Goal: Task Accomplishment & Management: Use online tool/utility

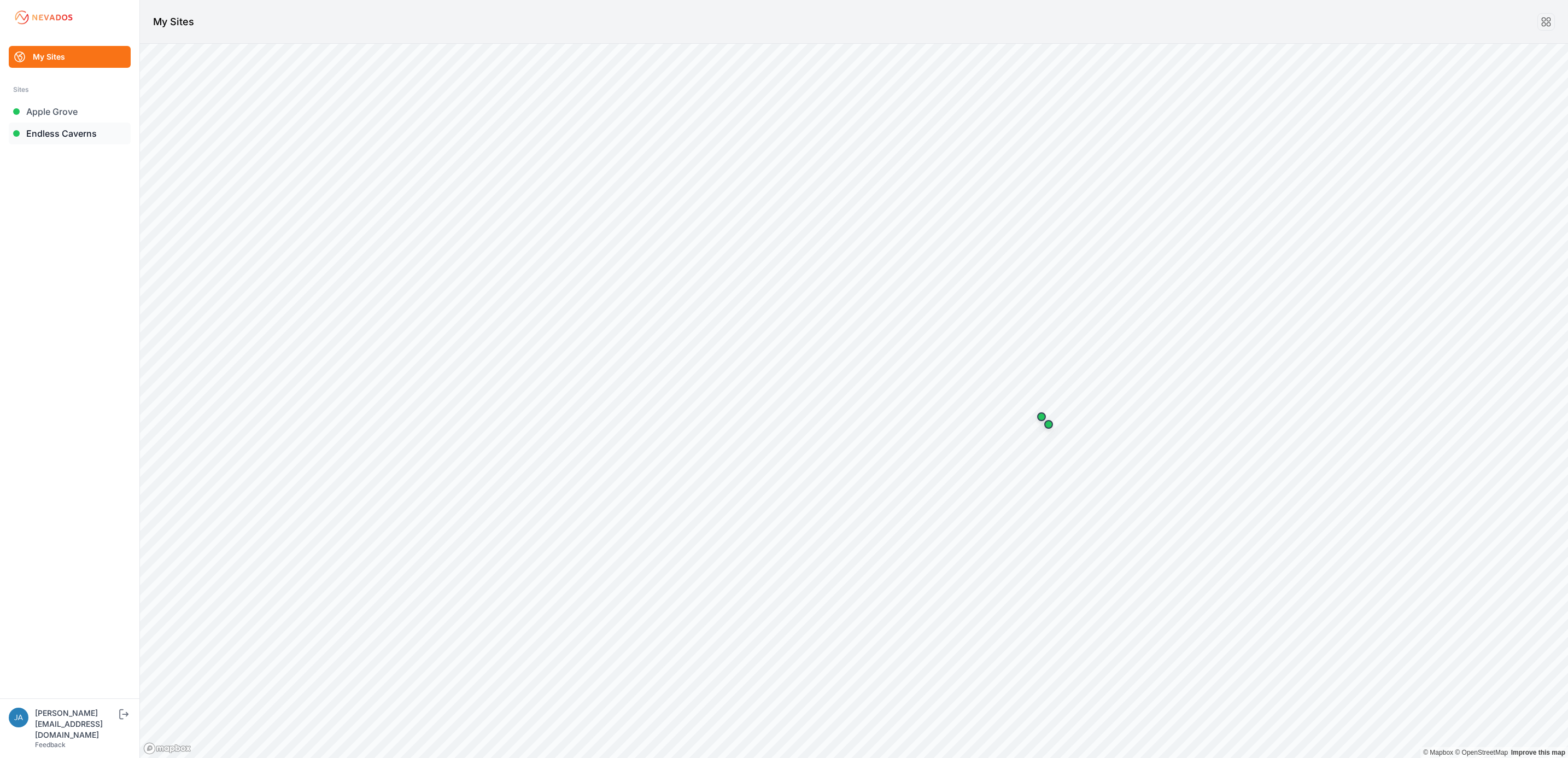
click at [81, 123] on link "Endless Caverns" at bounding box center [70, 133] width 122 height 22
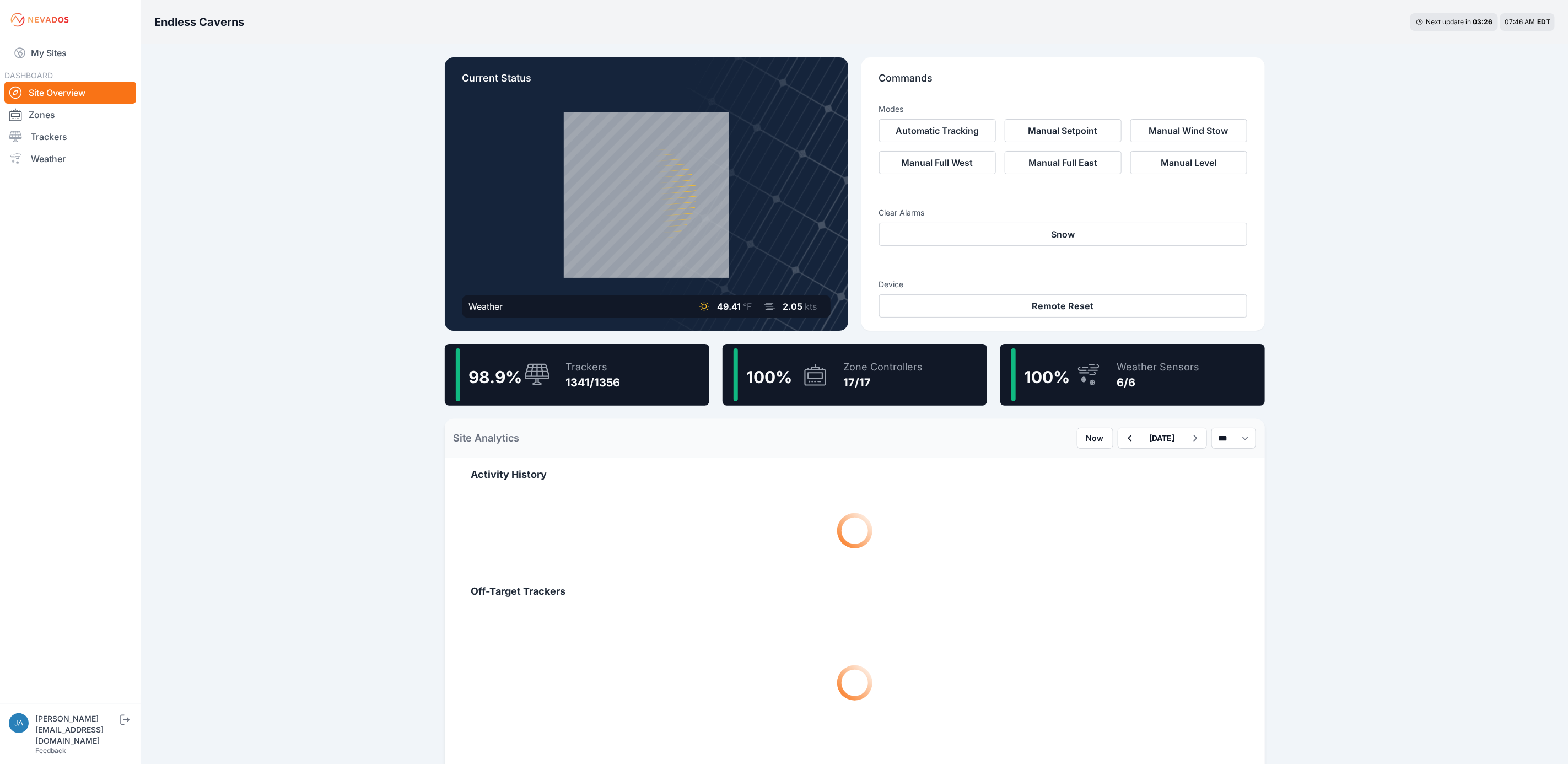
click at [567, 379] on div "1341/1356" at bounding box center [594, 382] width 55 height 16
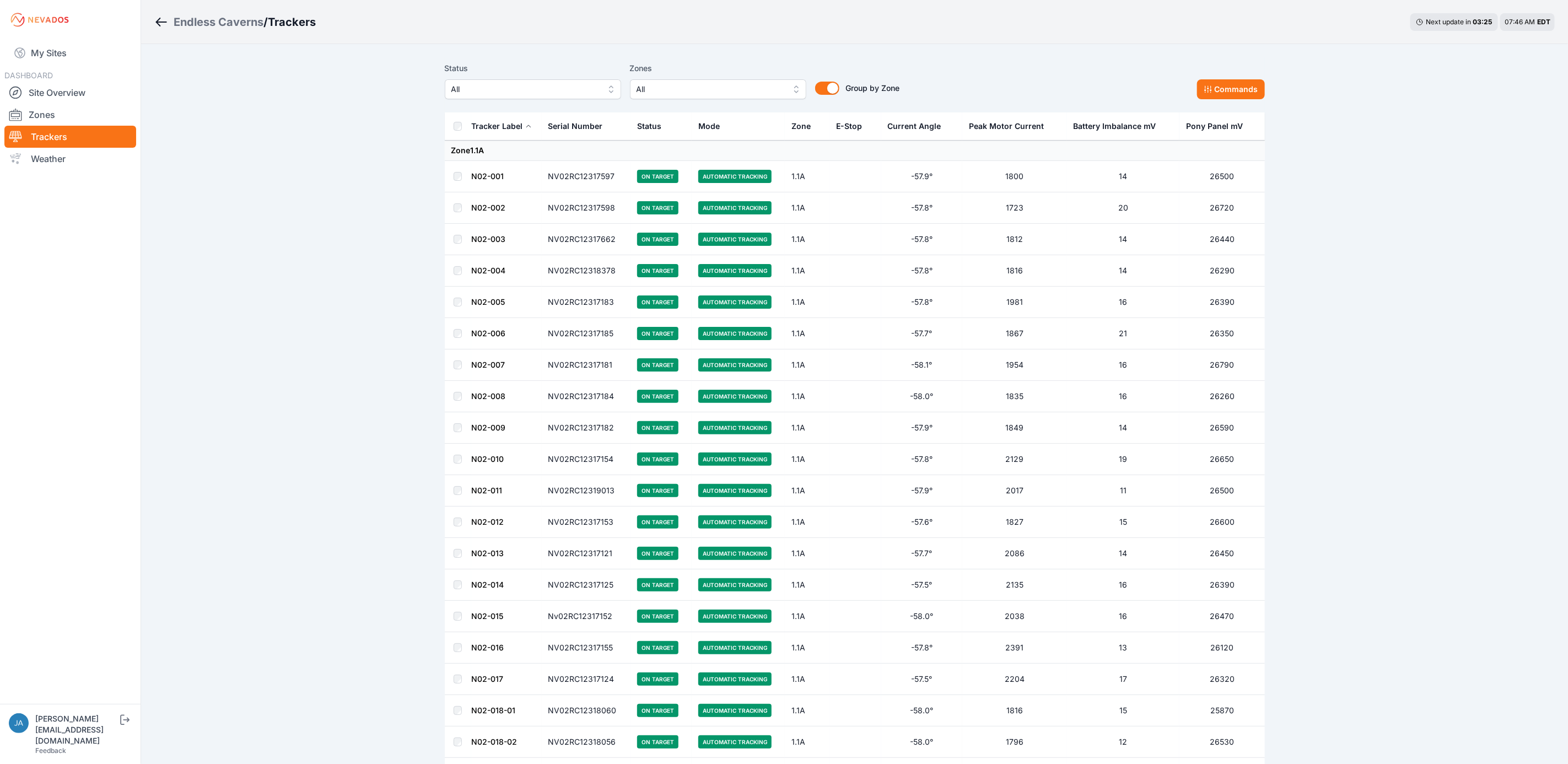
click at [542, 93] on span "All" at bounding box center [525, 90] width 148 height 13
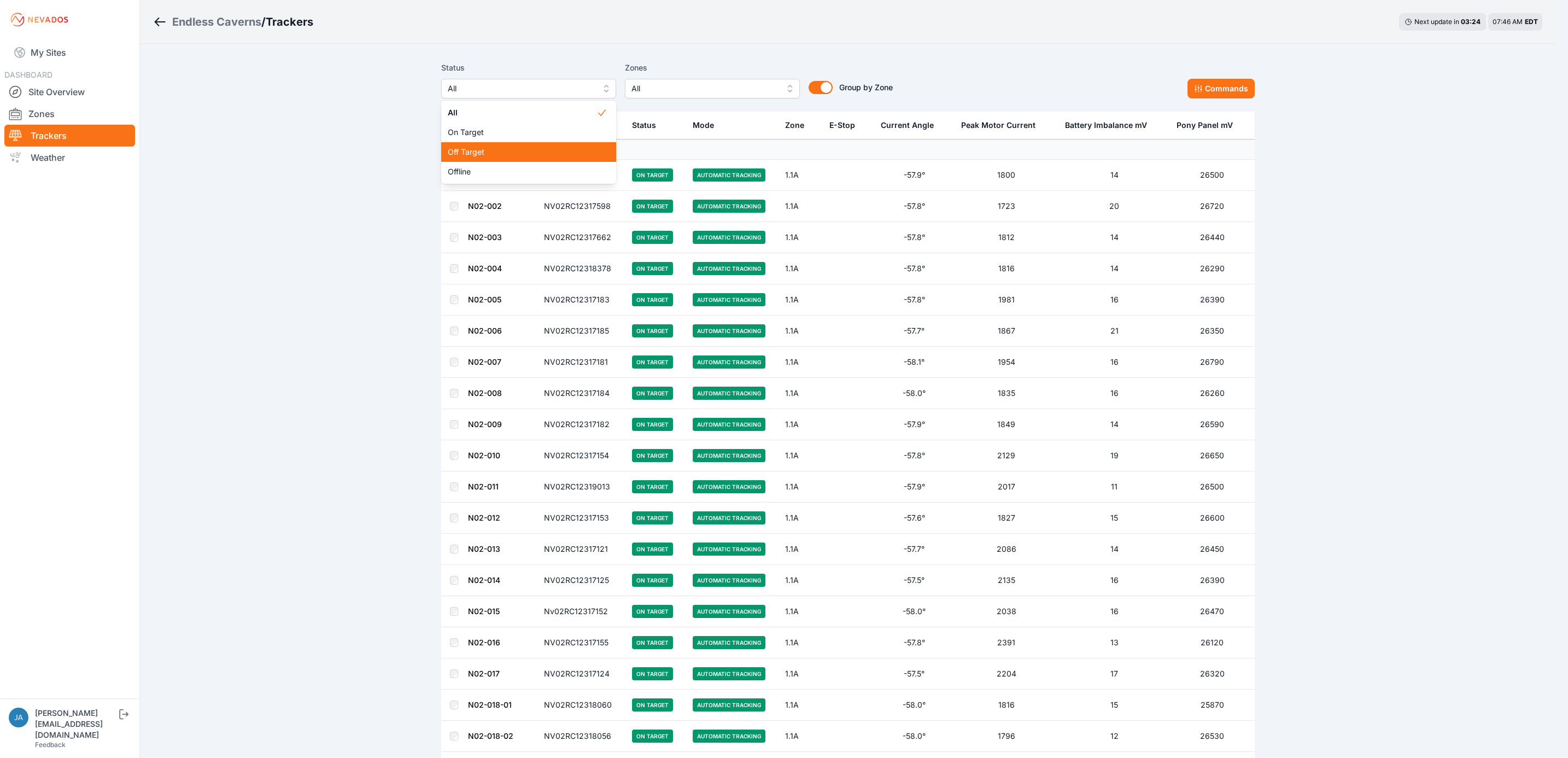
click at [517, 161] on div "Off Target" at bounding box center [528, 152] width 175 height 20
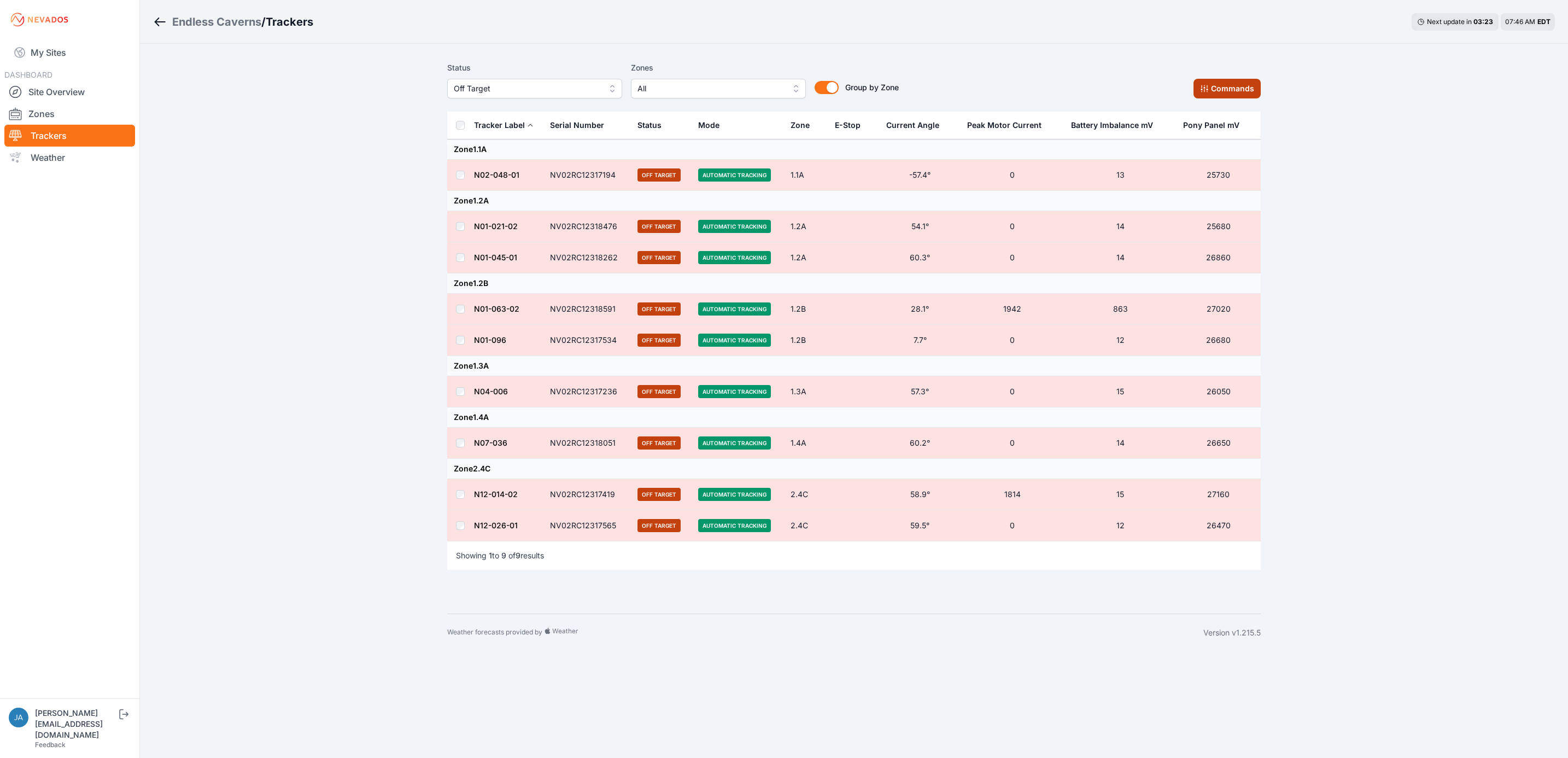
drag, startPoint x: 1202, startPoint y: 86, endPoint x: 1178, endPoint y: 87, distance: 24.0
click at [1201, 86] on icon at bounding box center [1204, 88] width 9 height 9
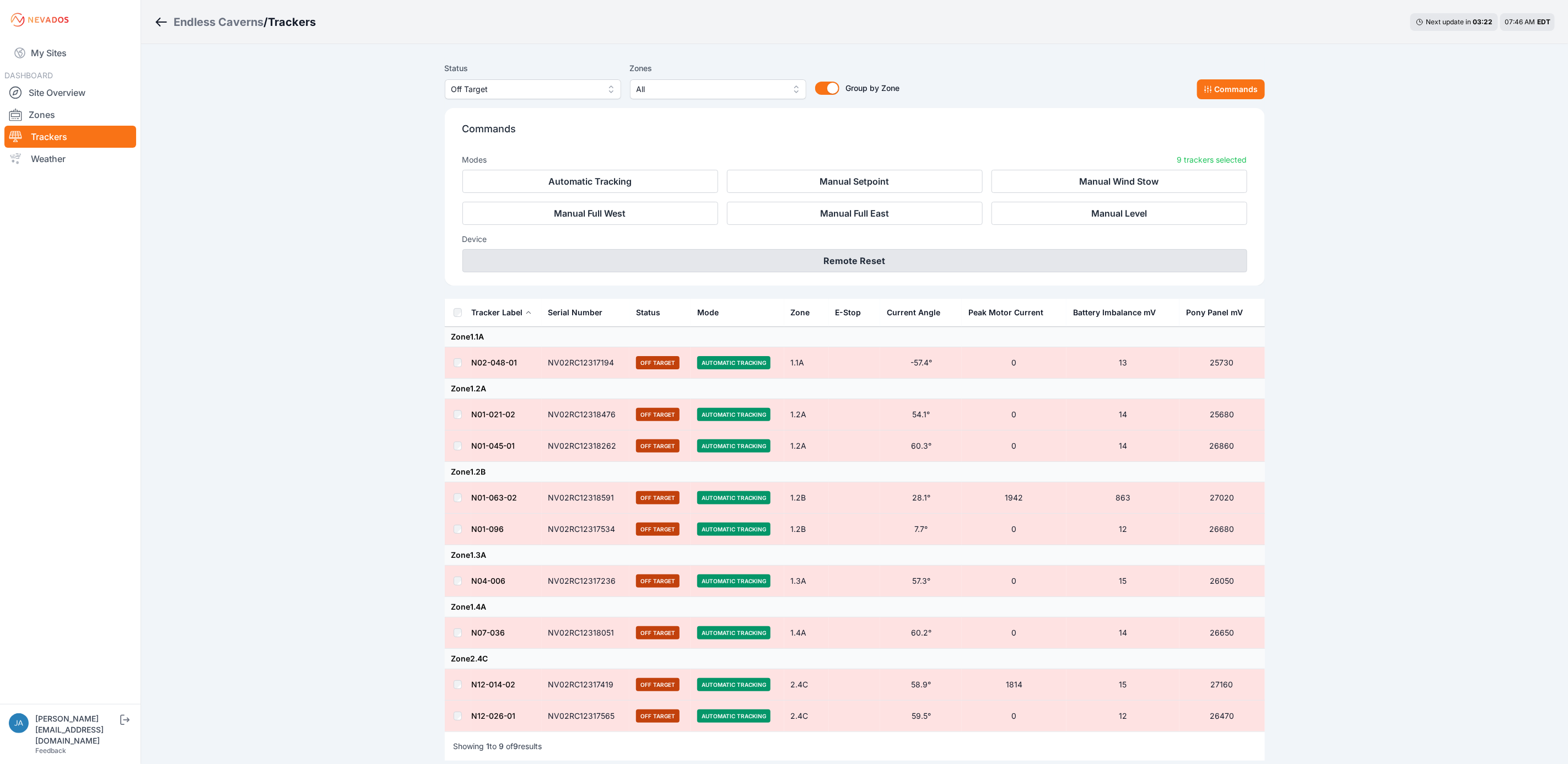
click at [891, 258] on button "Remote Reset" at bounding box center [855, 260] width 784 height 23
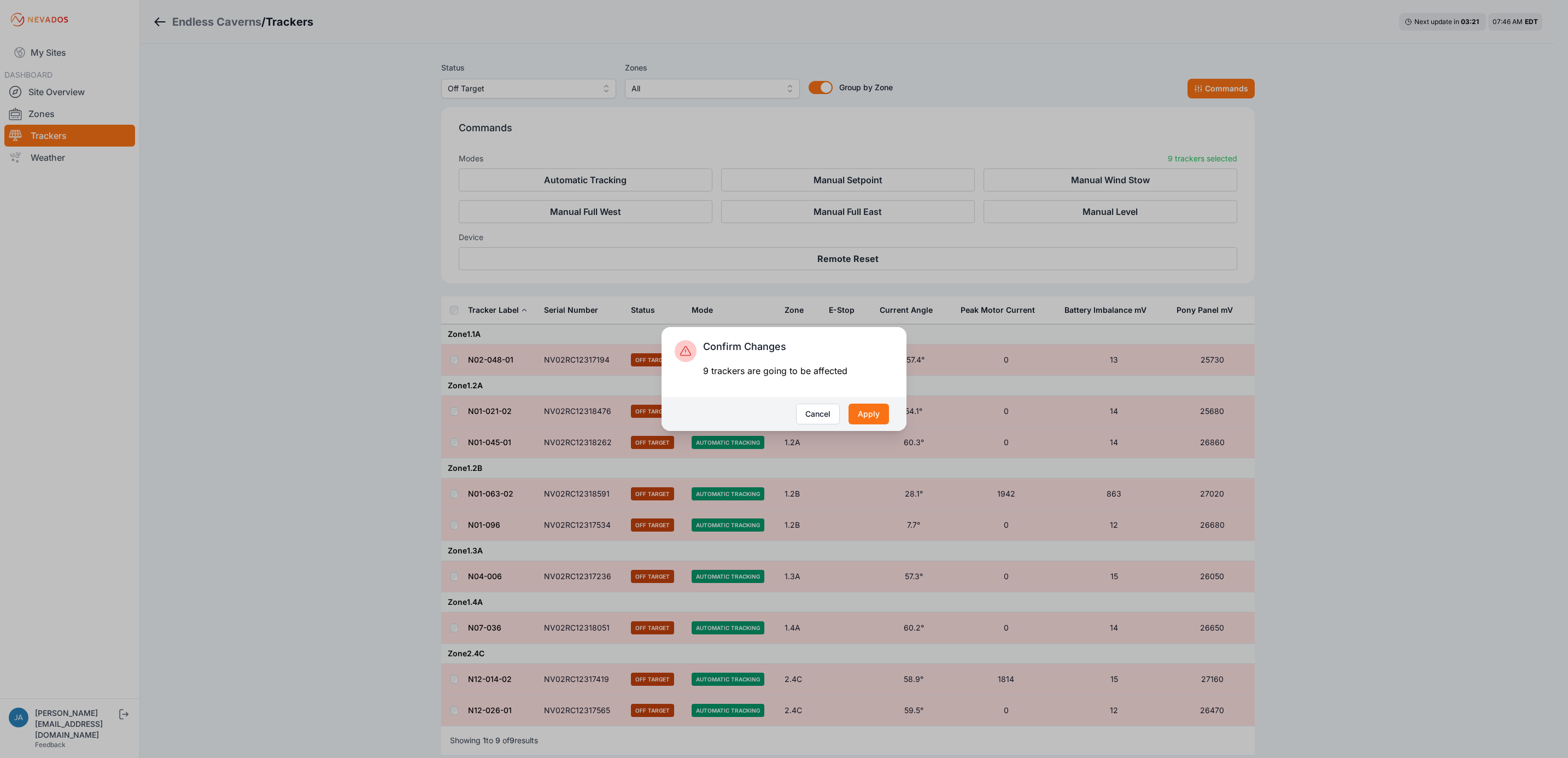
drag, startPoint x: 865, startPoint y: 409, endPoint x: 786, endPoint y: 365, distance: 90.4
click at [865, 409] on button "Apply" at bounding box center [868, 413] width 40 height 21
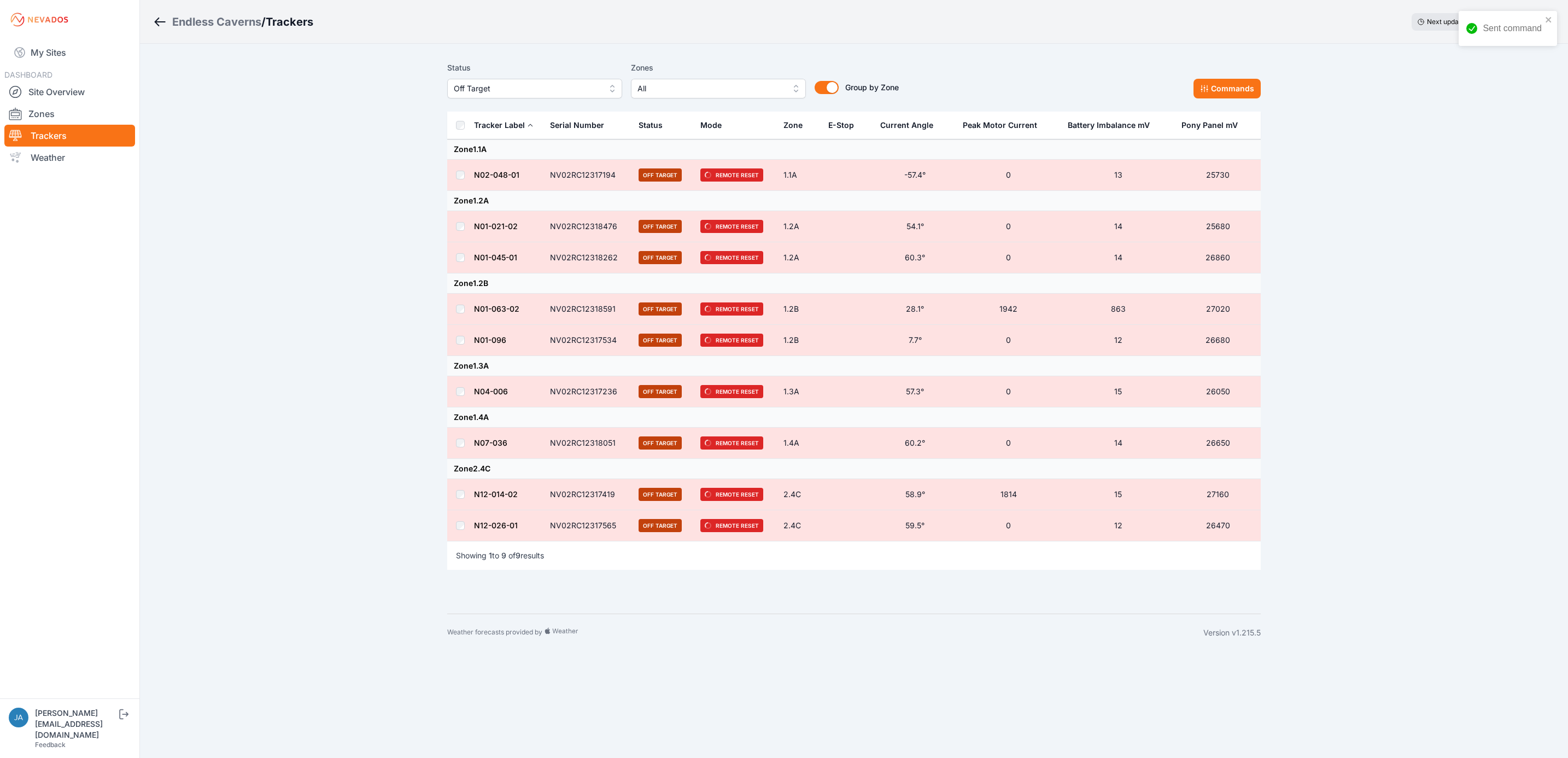
drag, startPoint x: 0, startPoint y: 0, endPoint x: 586, endPoint y: 89, distance: 592.7
click at [586, 89] on span "Off Target" at bounding box center [527, 89] width 146 height 13
click at [526, 176] on span "Offline" at bounding box center [528, 171] width 149 height 11
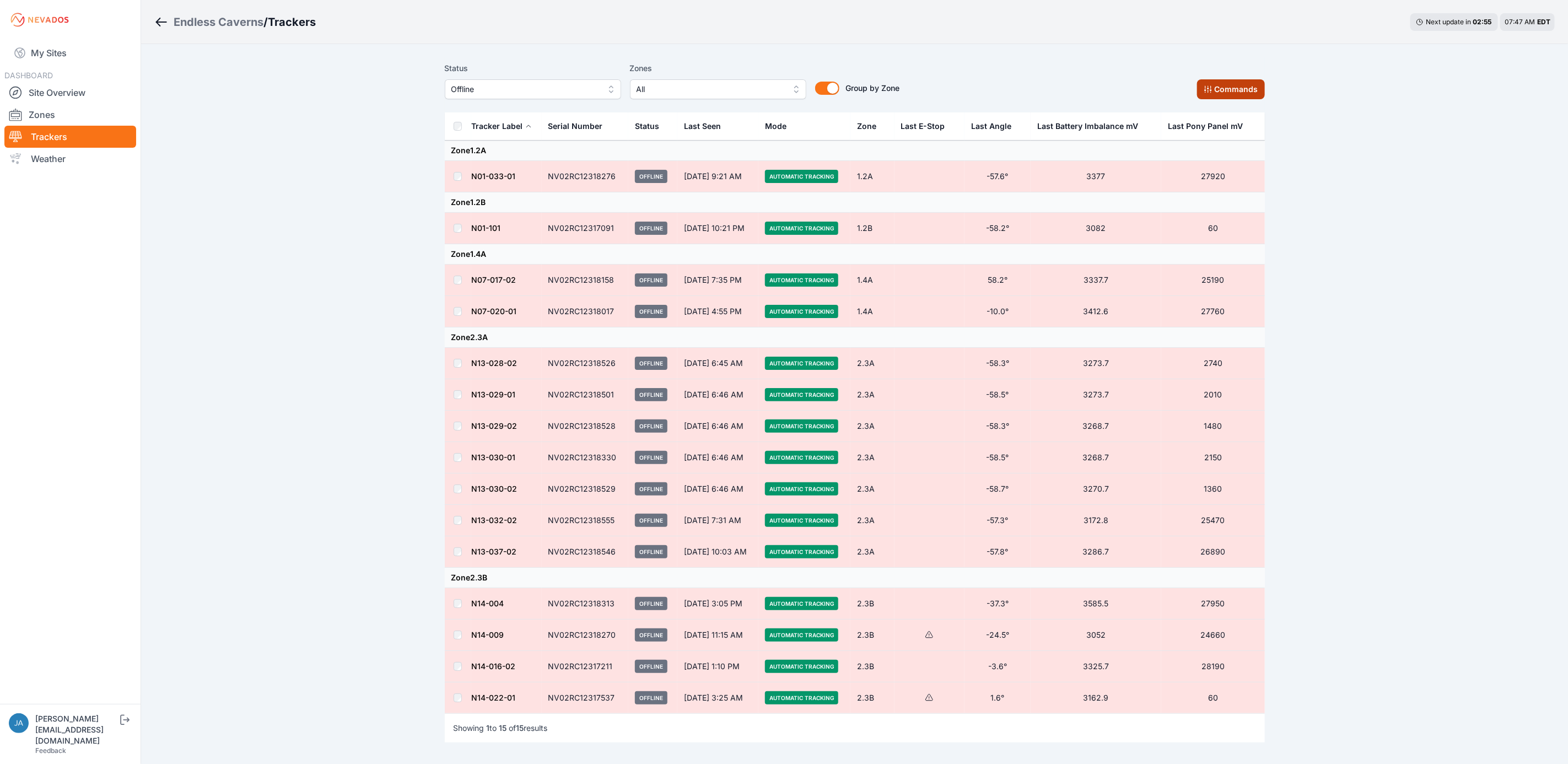
click at [1231, 85] on button "Commands" at bounding box center [1231, 90] width 68 height 20
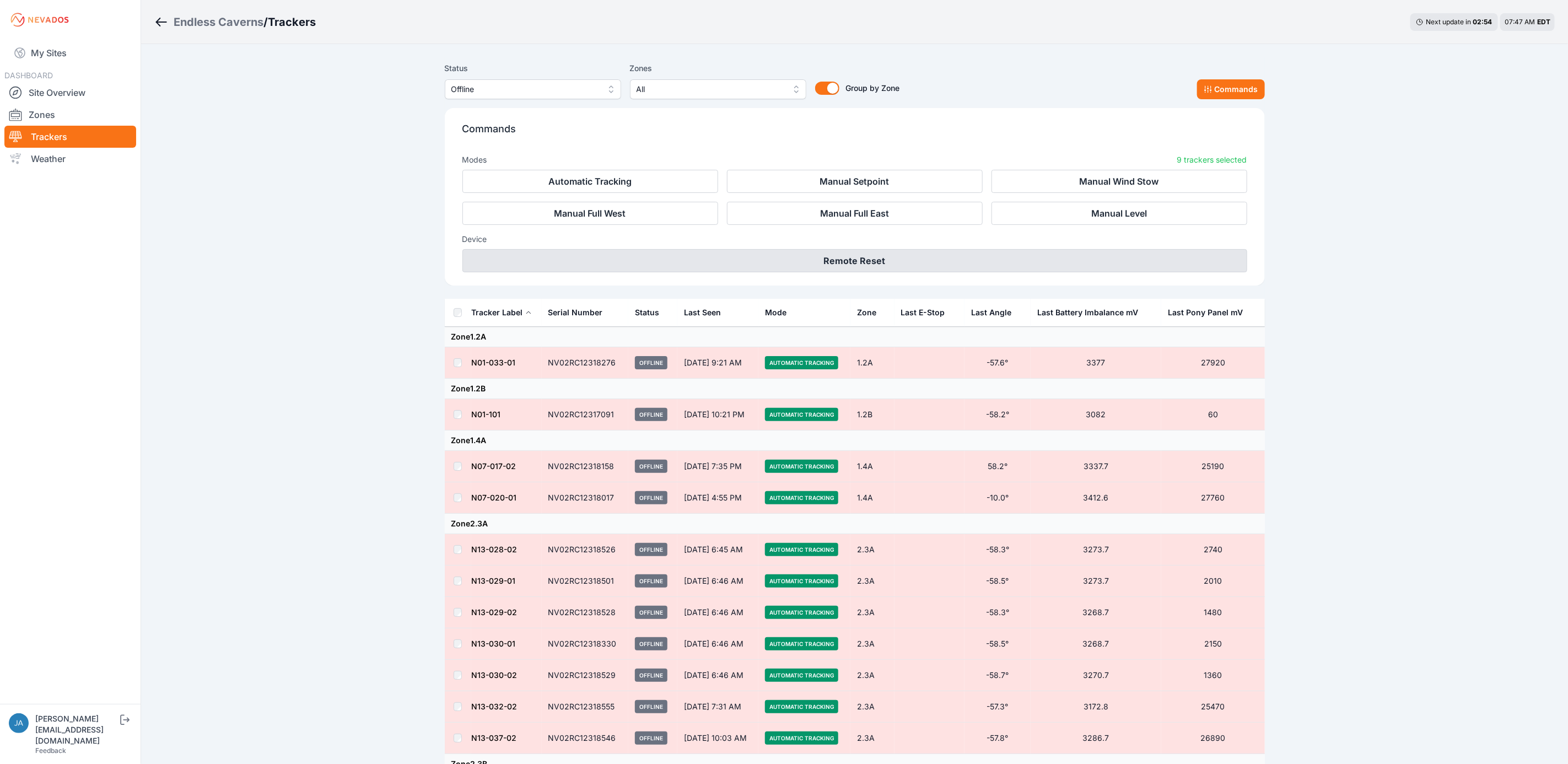
click at [736, 267] on button "Remote Reset" at bounding box center [855, 260] width 784 height 23
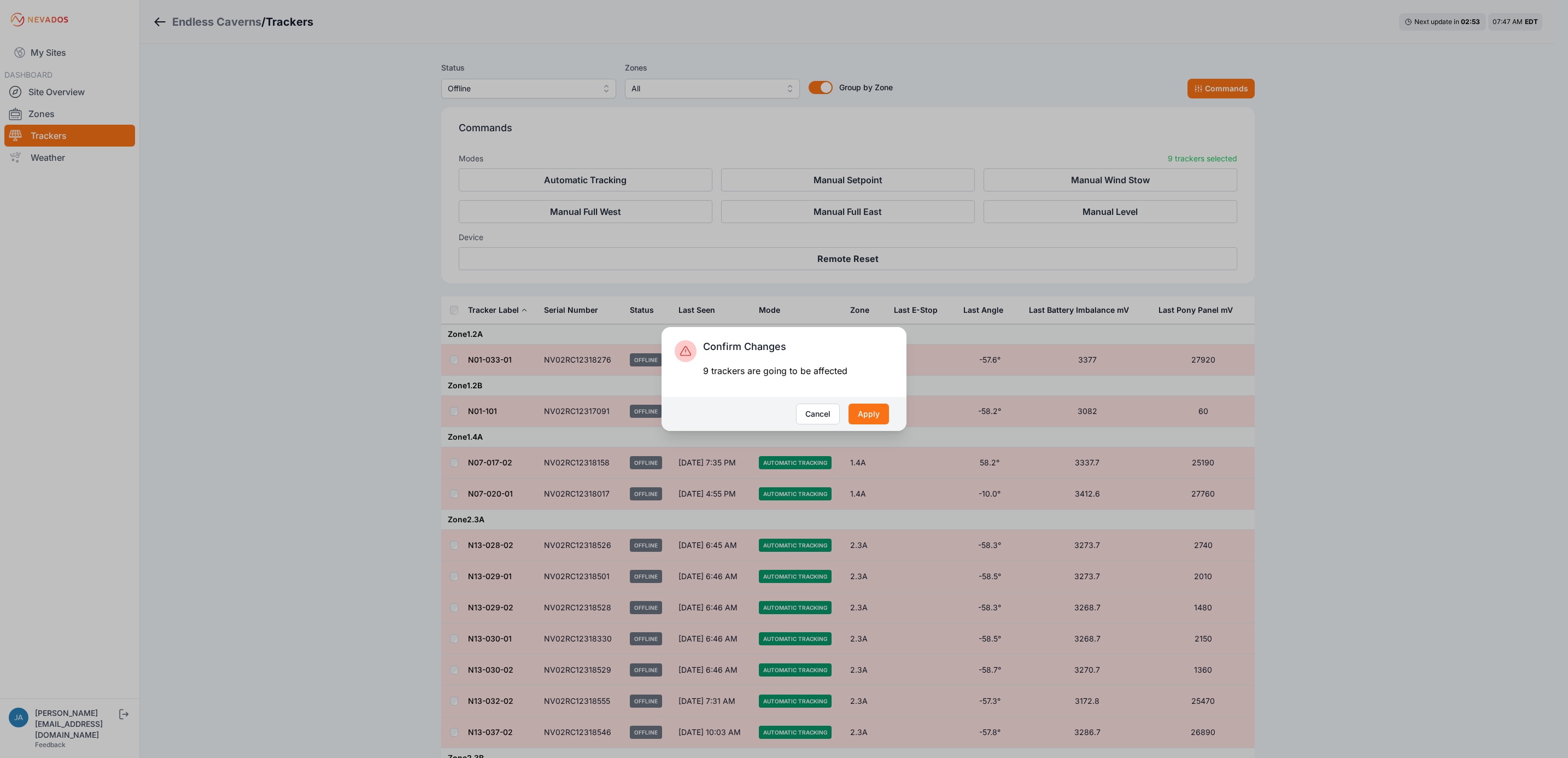
drag, startPoint x: 861, startPoint y: 412, endPoint x: 794, endPoint y: 394, distance: 69.4
click at [861, 412] on button "Apply" at bounding box center [868, 413] width 40 height 21
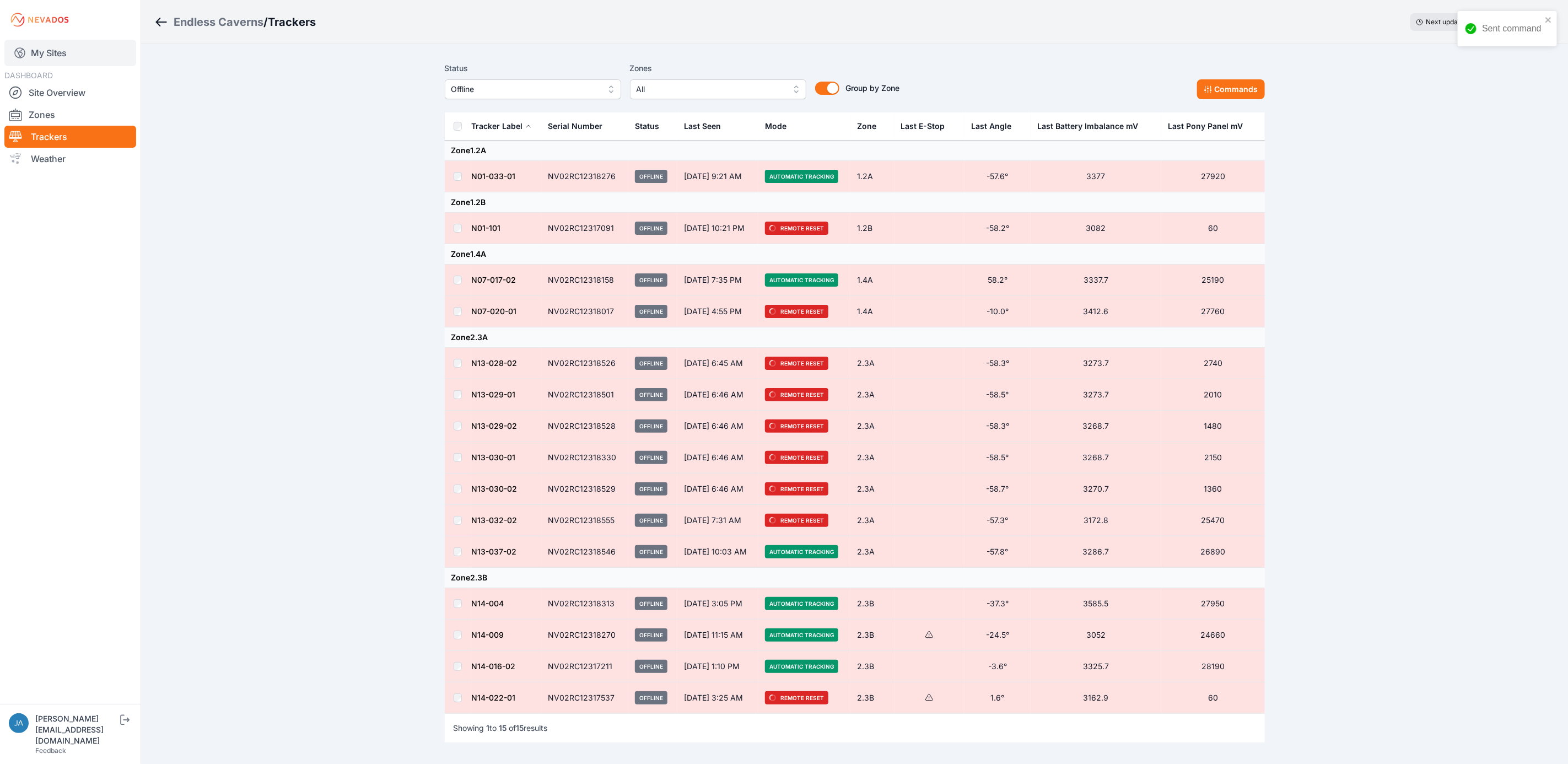
click at [71, 55] on link "My Sites" at bounding box center [70, 53] width 132 height 27
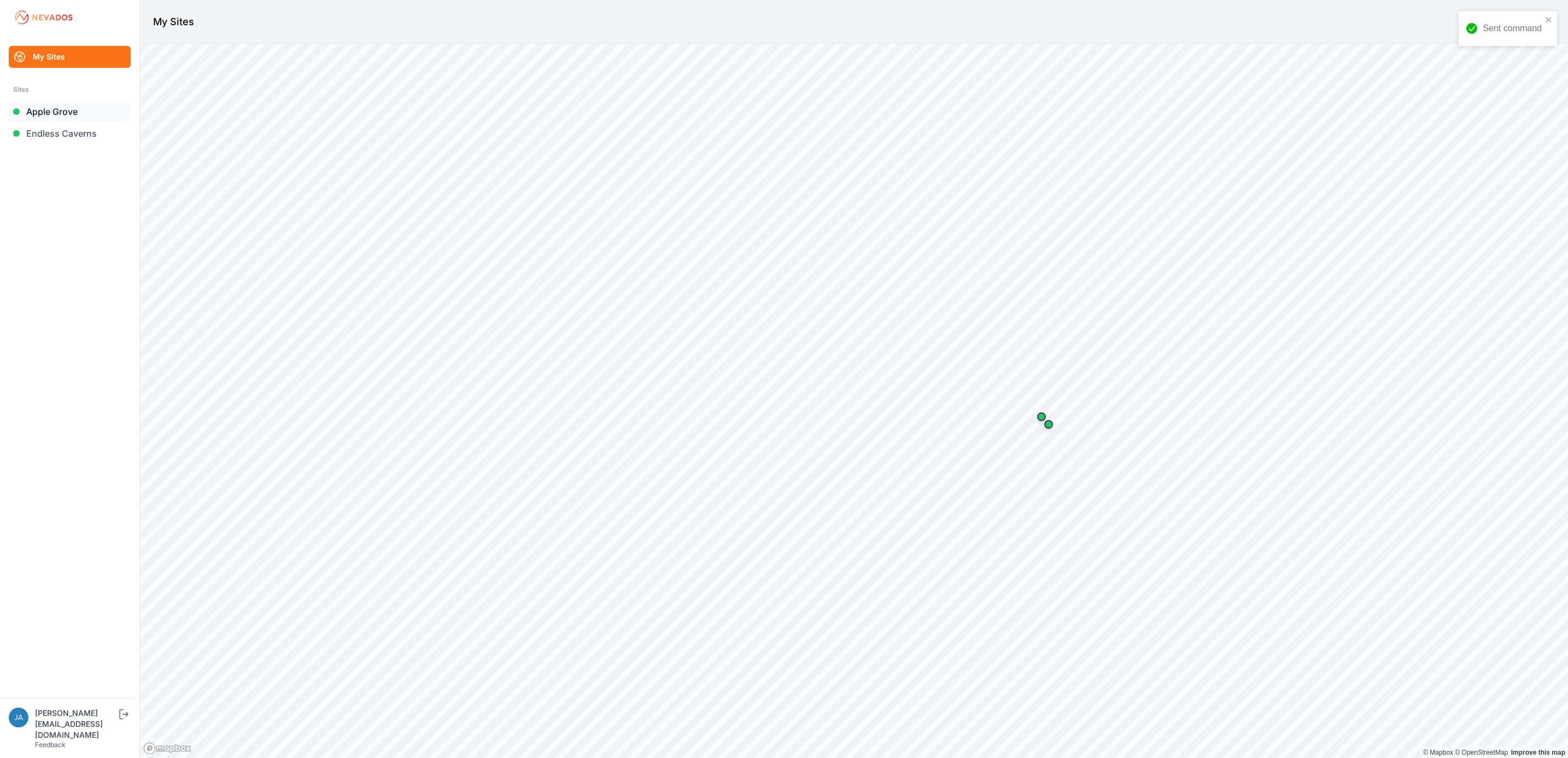
click at [82, 115] on link "Apple Grove" at bounding box center [70, 111] width 122 height 22
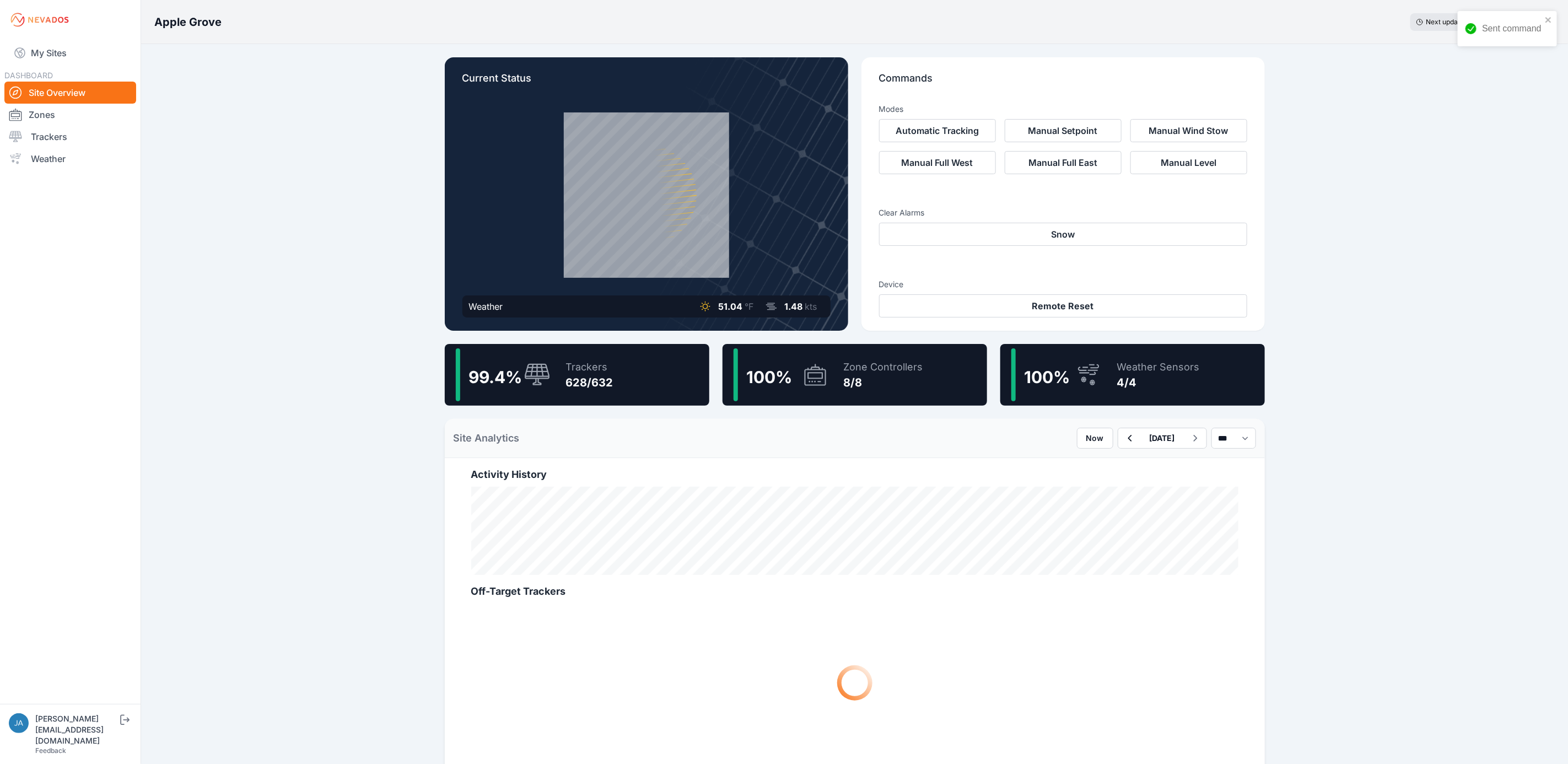
click at [535, 366] on icon at bounding box center [537, 375] width 27 height 24
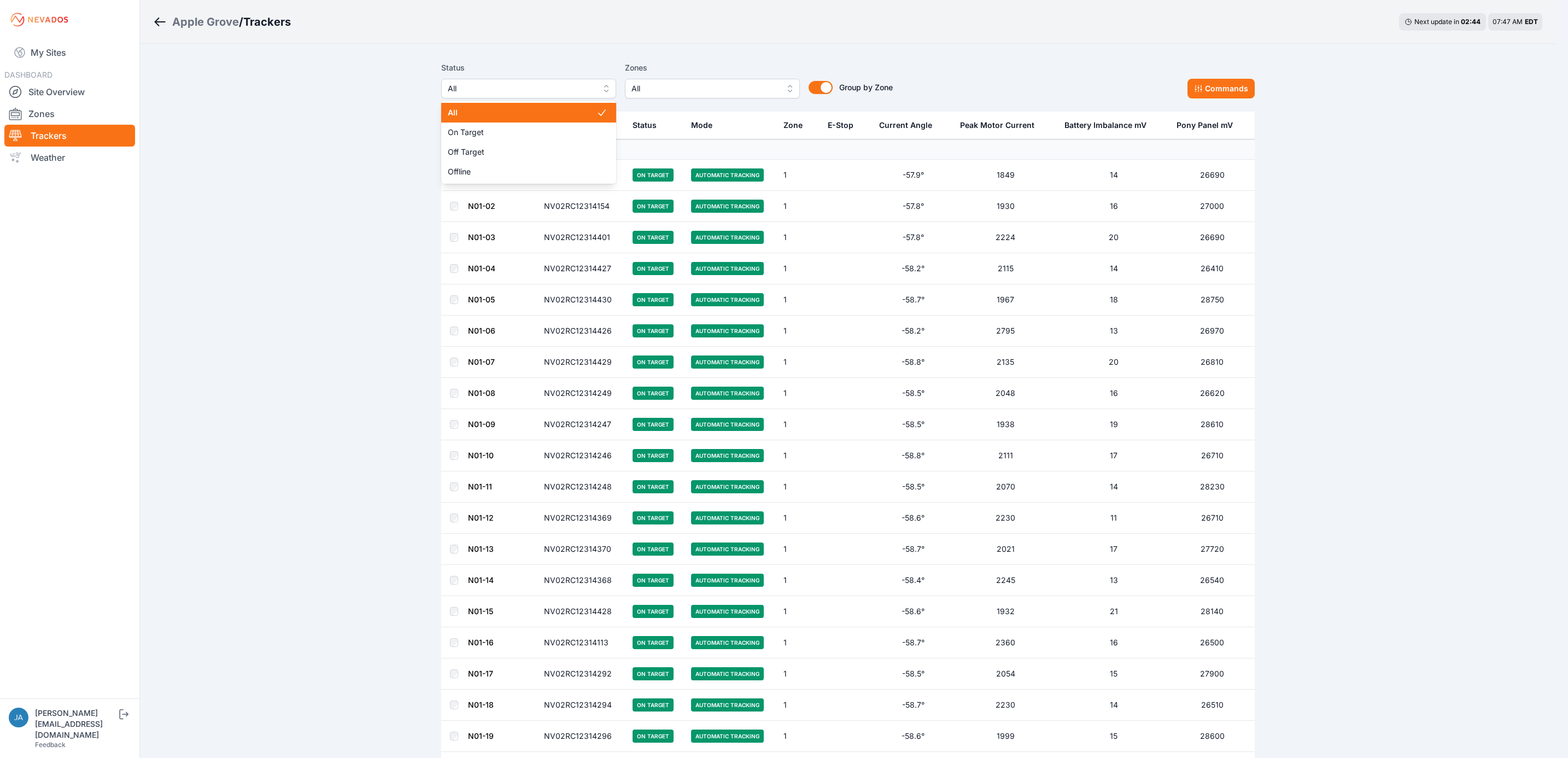
click at [573, 92] on span "All" at bounding box center [521, 89] width 146 height 13
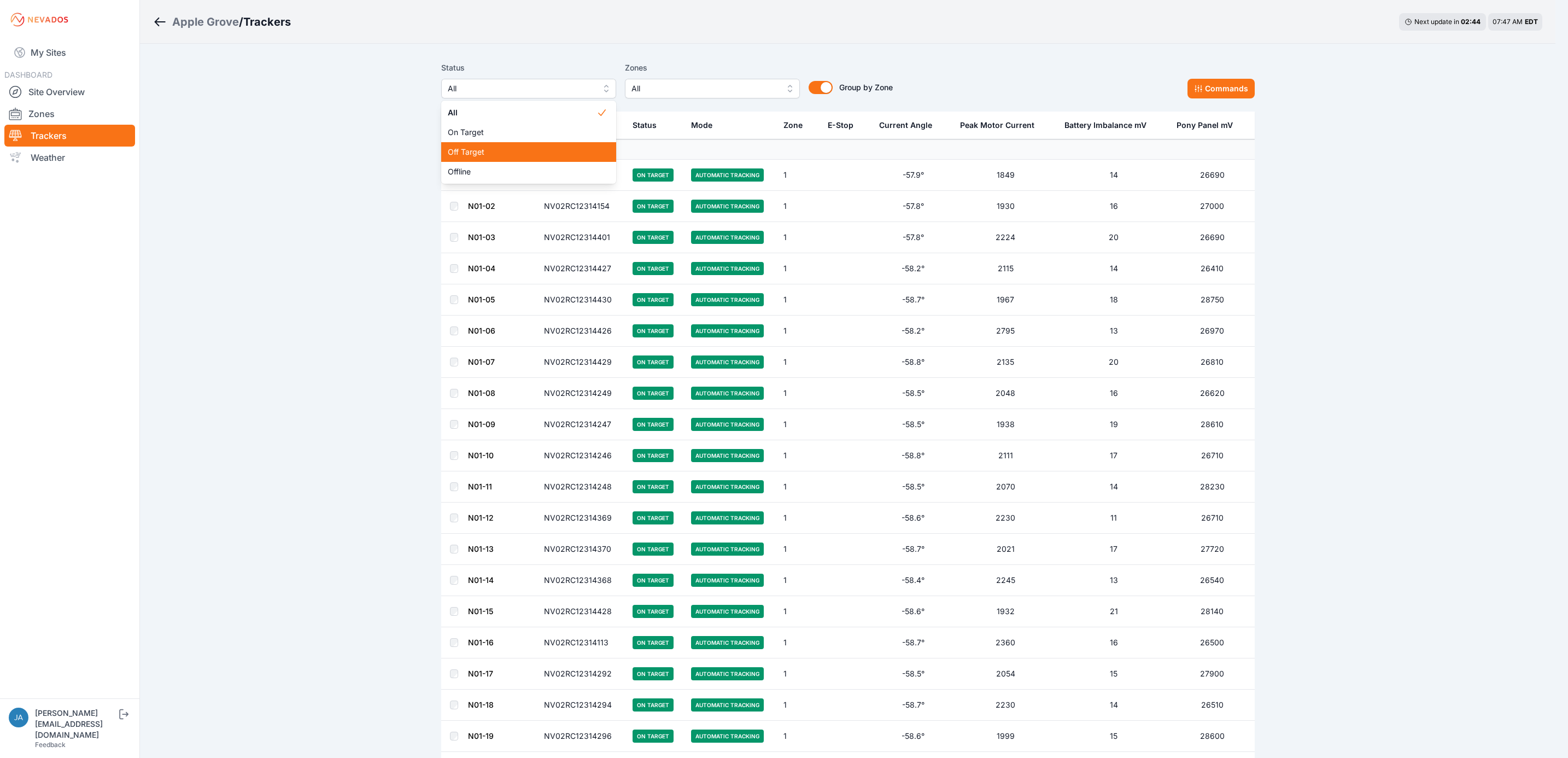
click at [514, 148] on span "Off Target" at bounding box center [522, 151] width 149 height 11
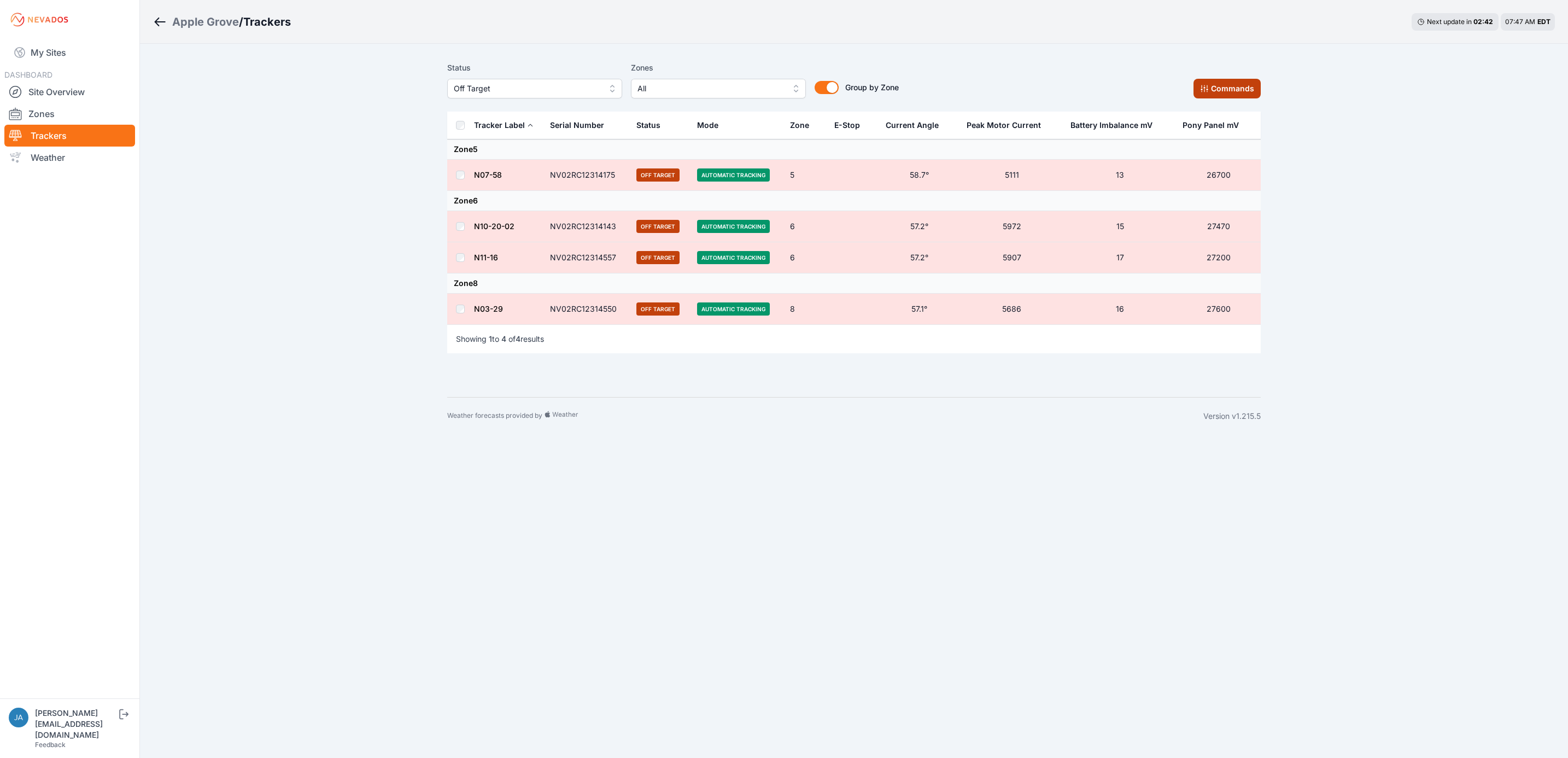
click at [1227, 89] on button "Commands" at bounding box center [1227, 89] width 67 height 20
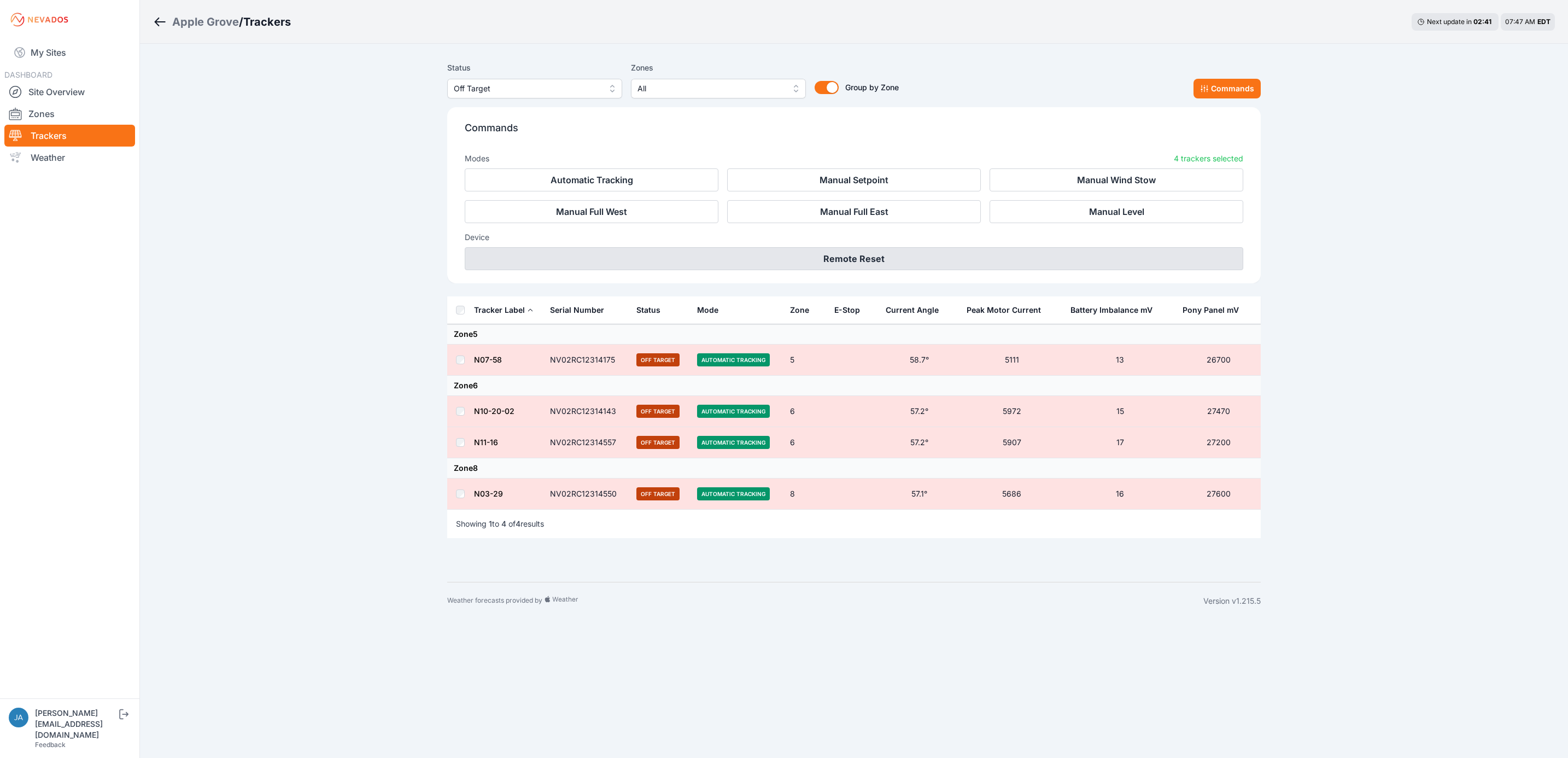
click at [772, 260] on button "Remote Reset" at bounding box center [854, 258] width 778 height 23
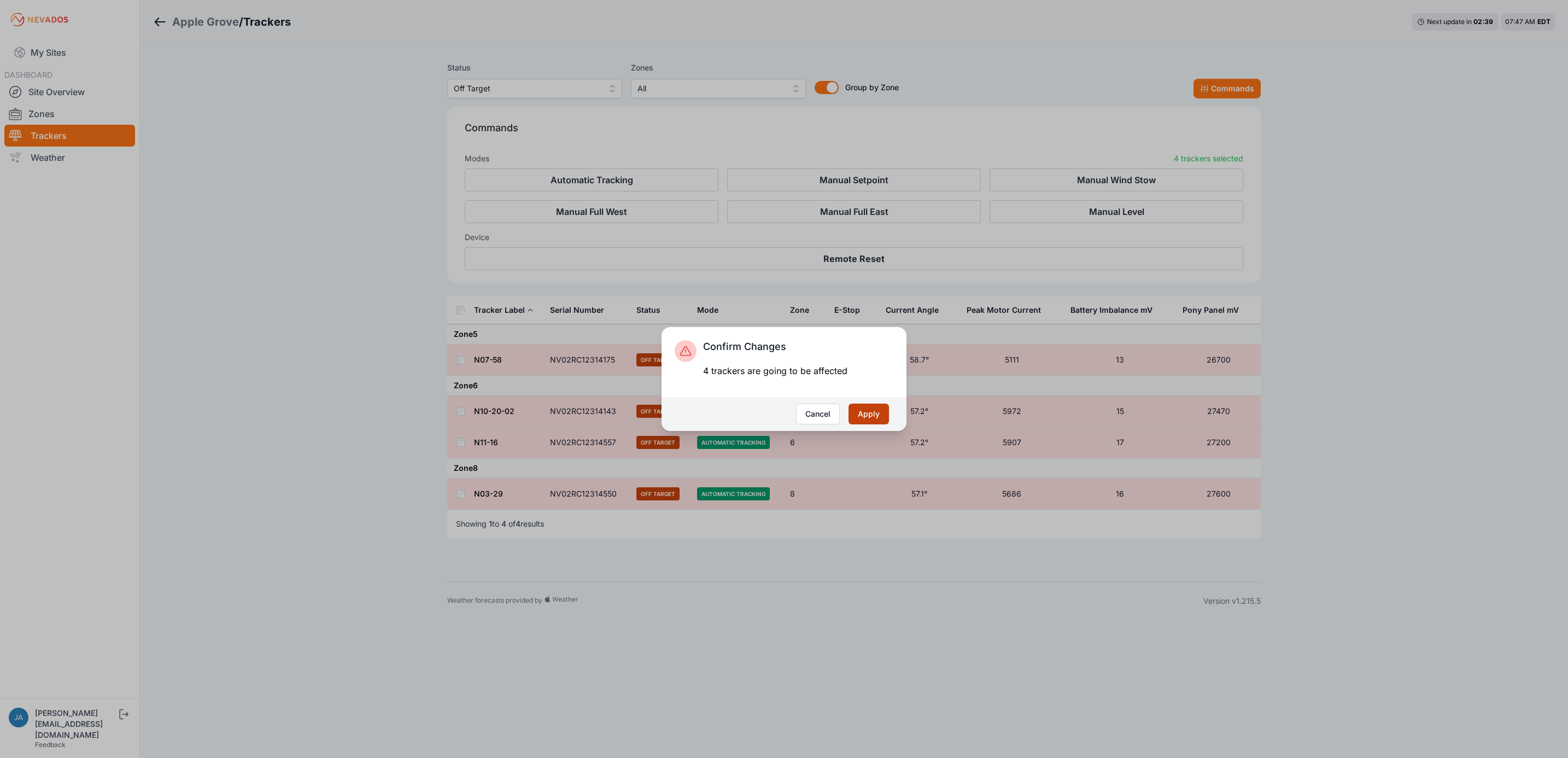
click at [856, 404] on button "Apply" at bounding box center [868, 413] width 40 height 21
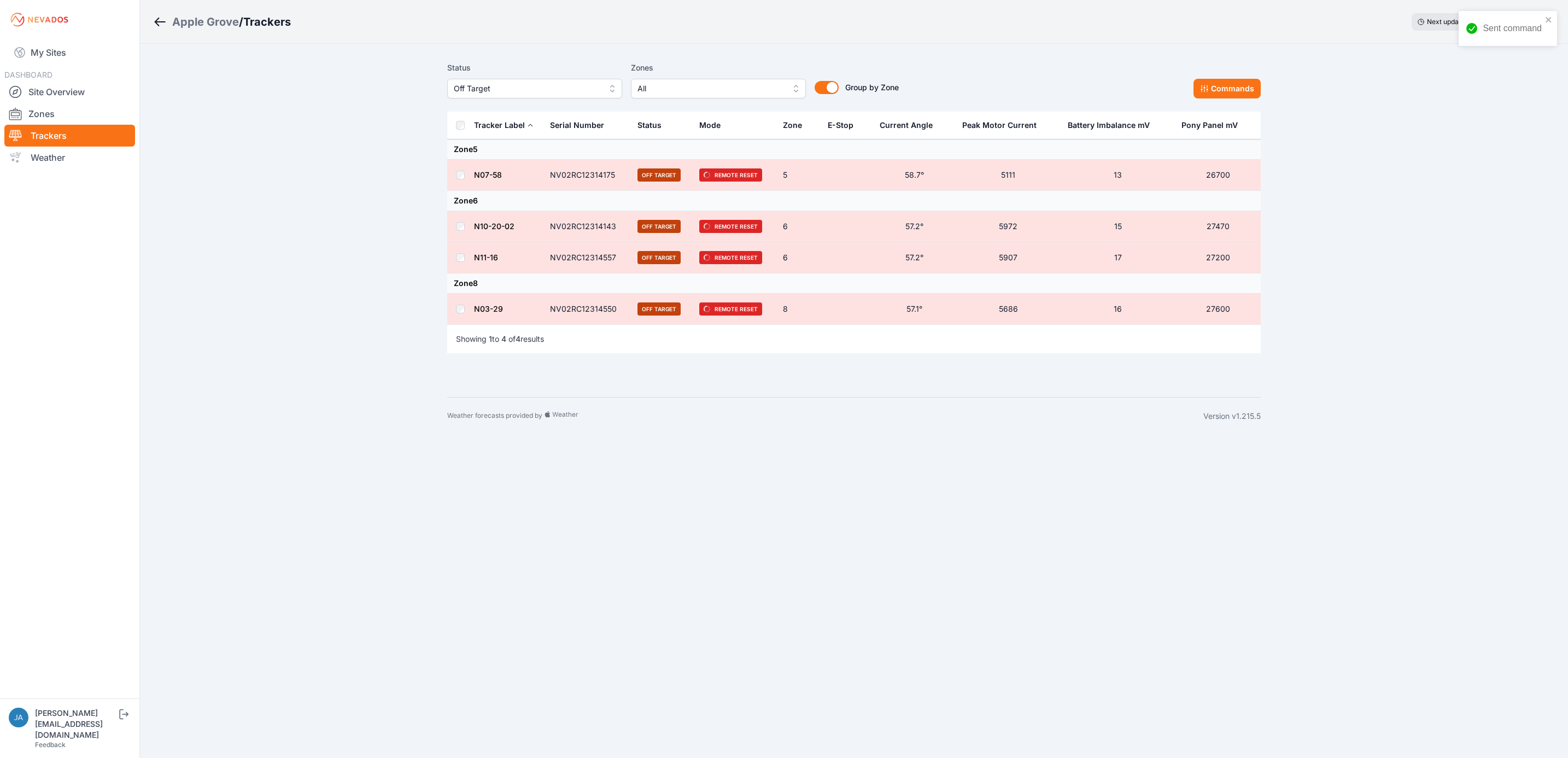
click at [584, 86] on span "Off Target" at bounding box center [527, 89] width 146 height 13
click at [560, 166] on span "Offline" at bounding box center [528, 171] width 149 height 11
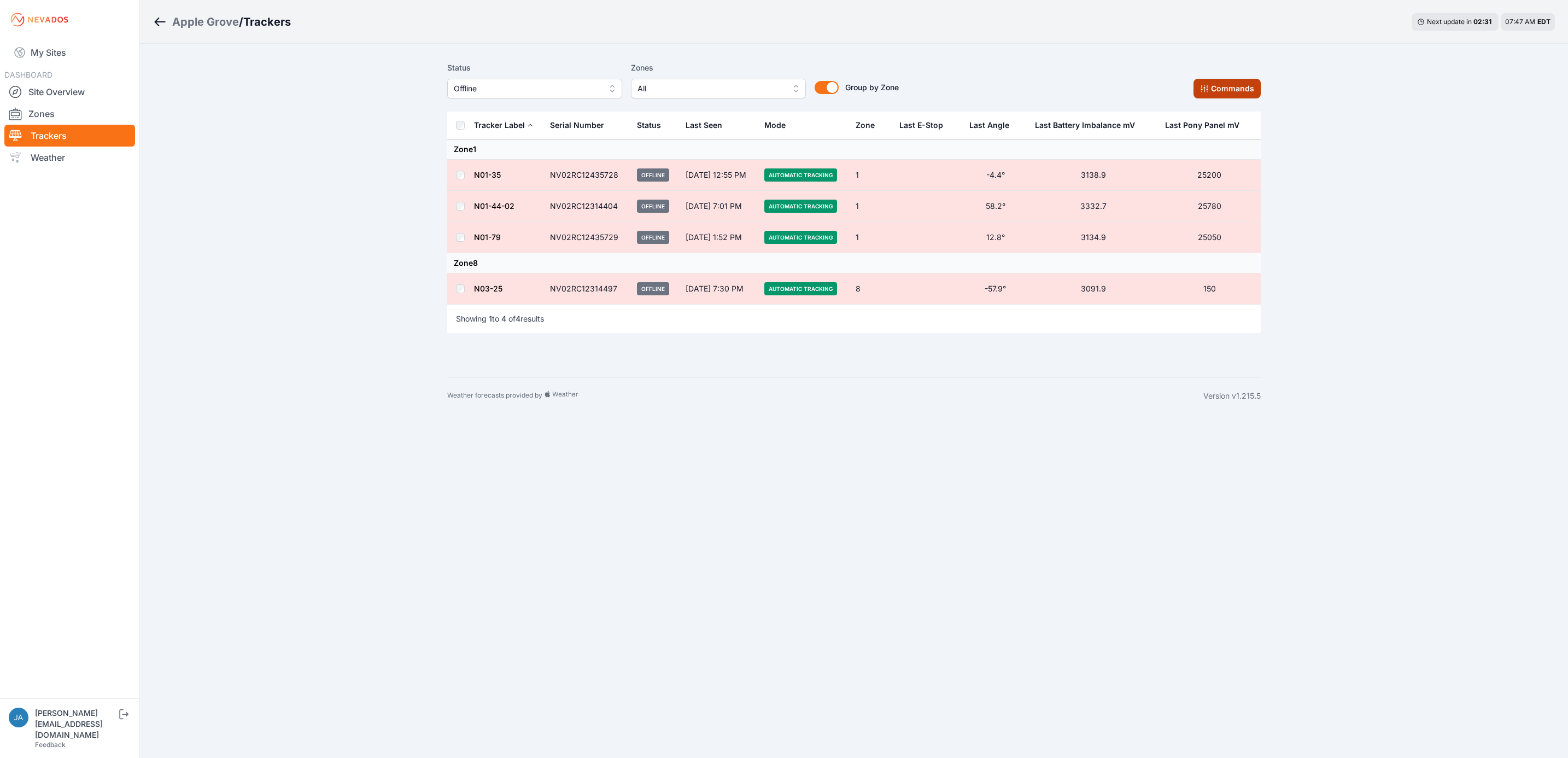
click at [1211, 82] on button "Commands" at bounding box center [1227, 89] width 67 height 20
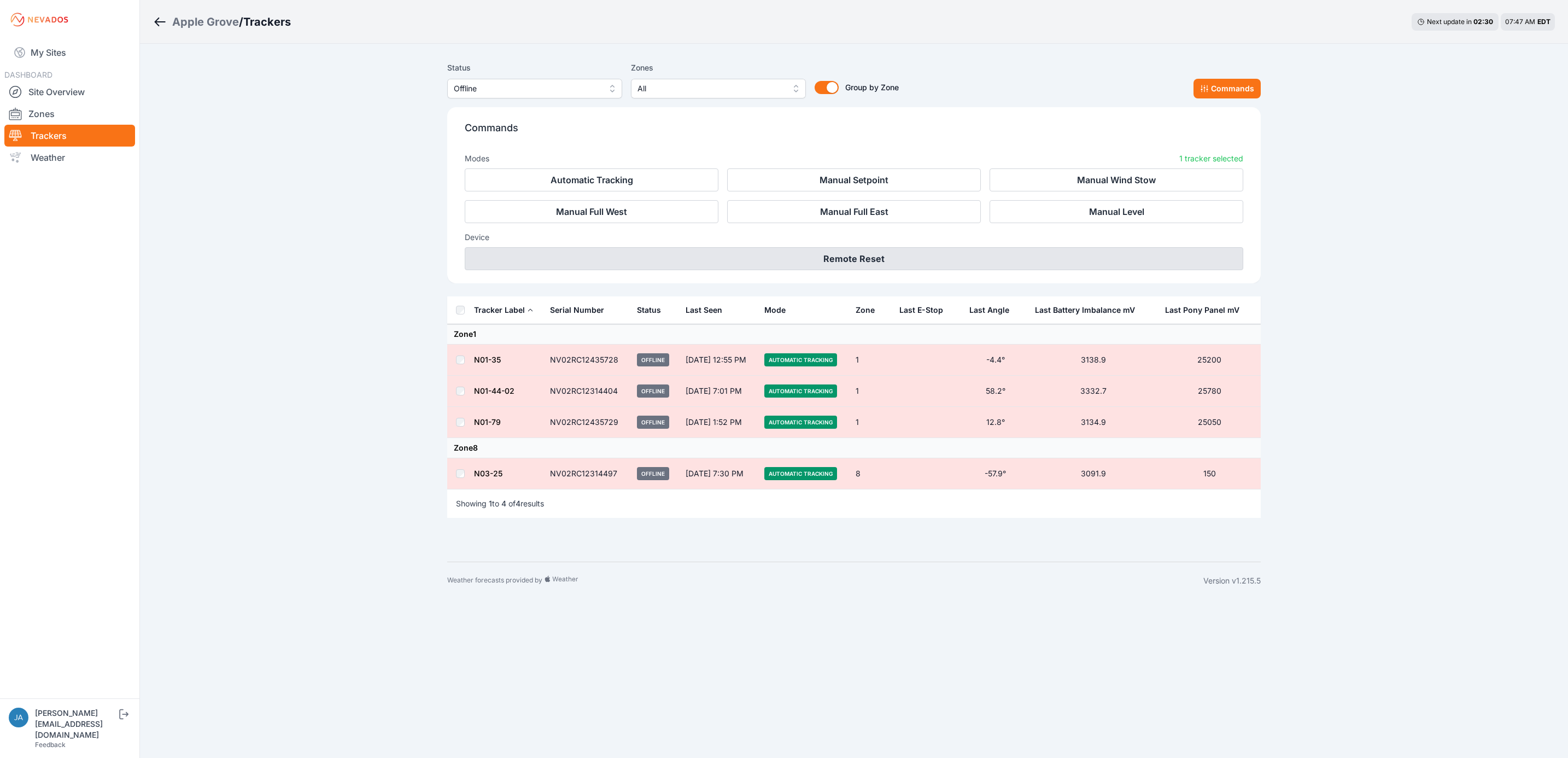
click at [850, 261] on button "Remote Reset" at bounding box center [854, 258] width 778 height 23
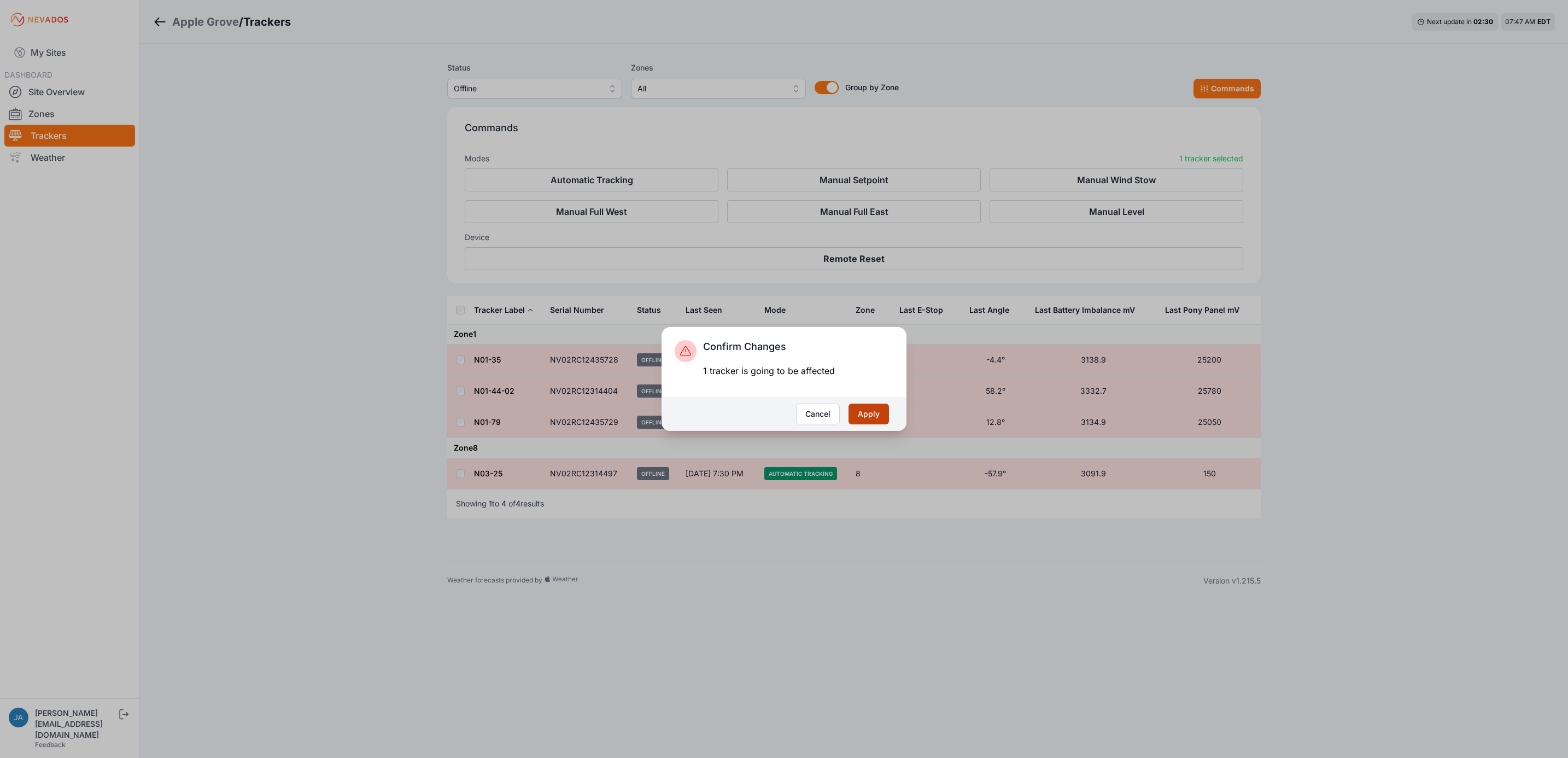
click at [881, 407] on button "Apply" at bounding box center [868, 413] width 40 height 21
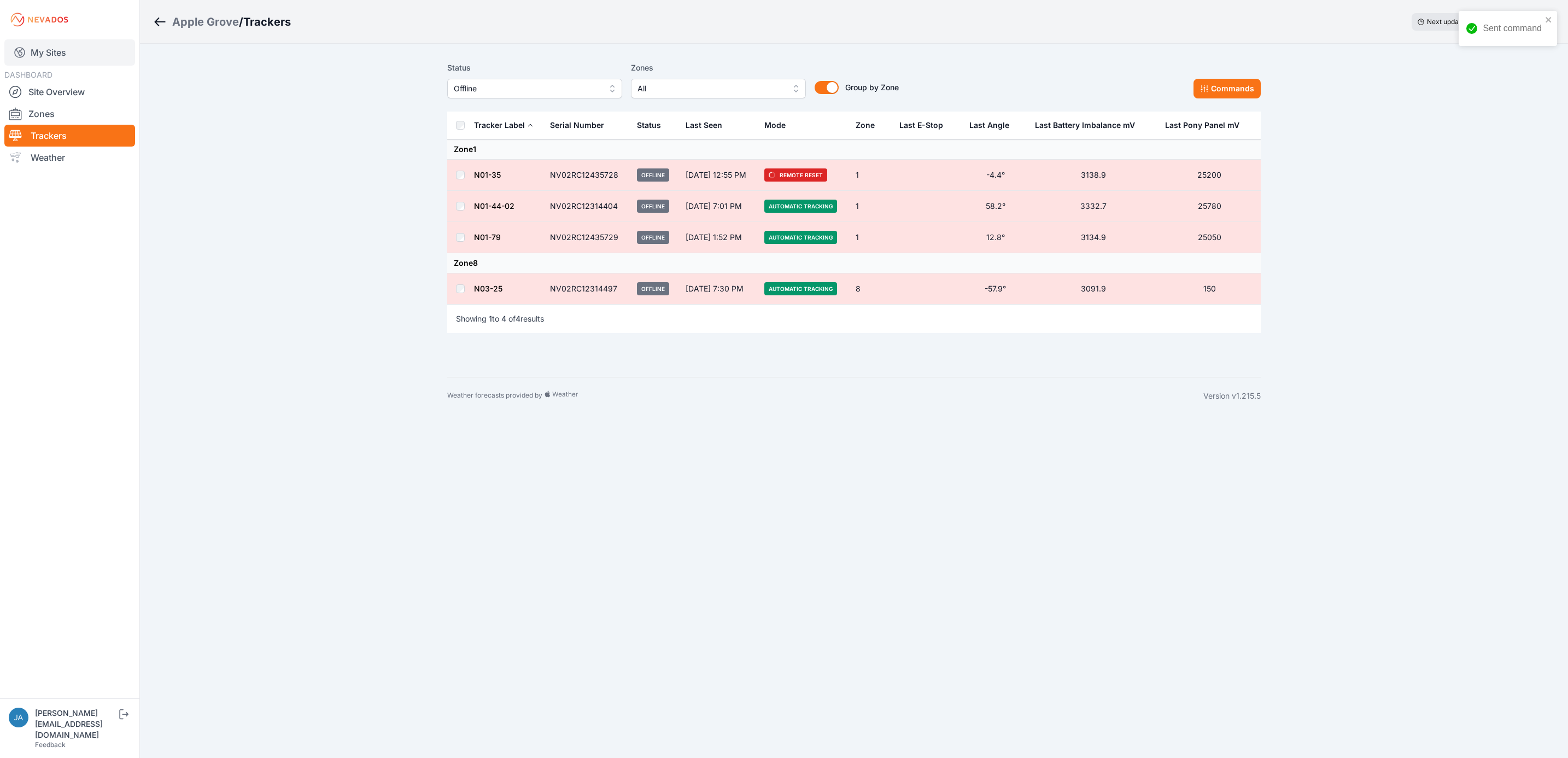
click at [61, 49] on link "My Sites" at bounding box center [69, 53] width 131 height 26
